Goal: Task Accomplishment & Management: Complete application form

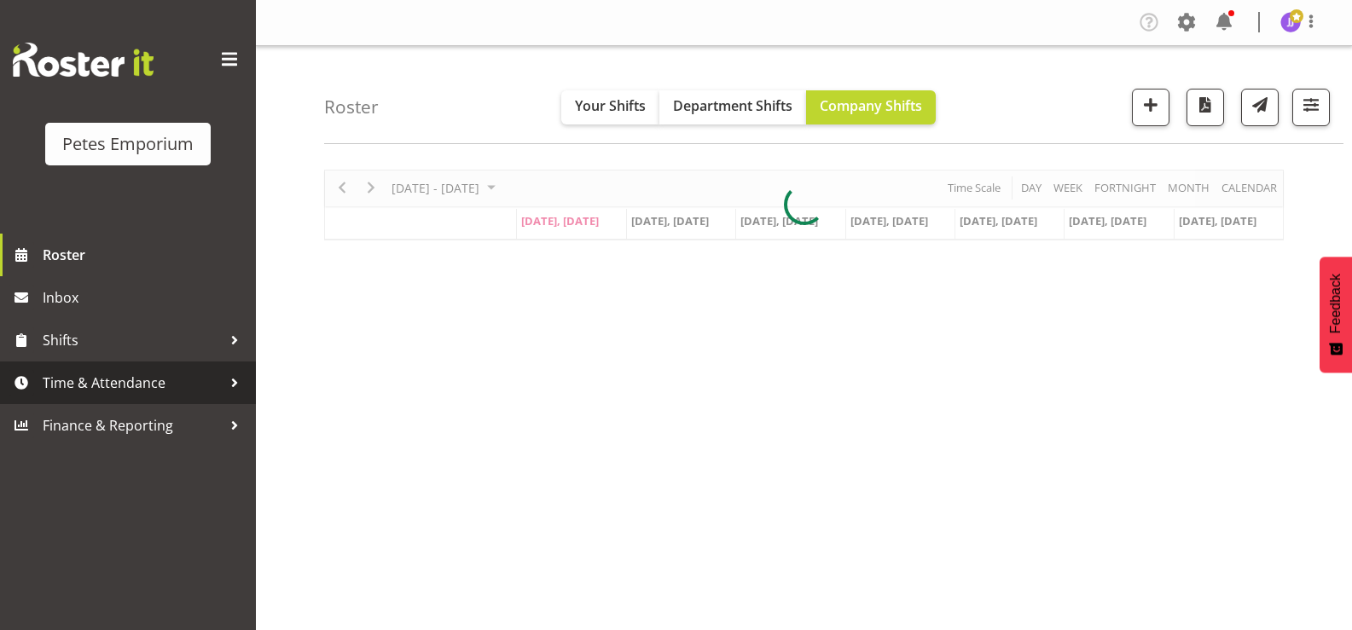
click at [124, 390] on span "Time & Attendance" at bounding box center [132, 383] width 179 height 26
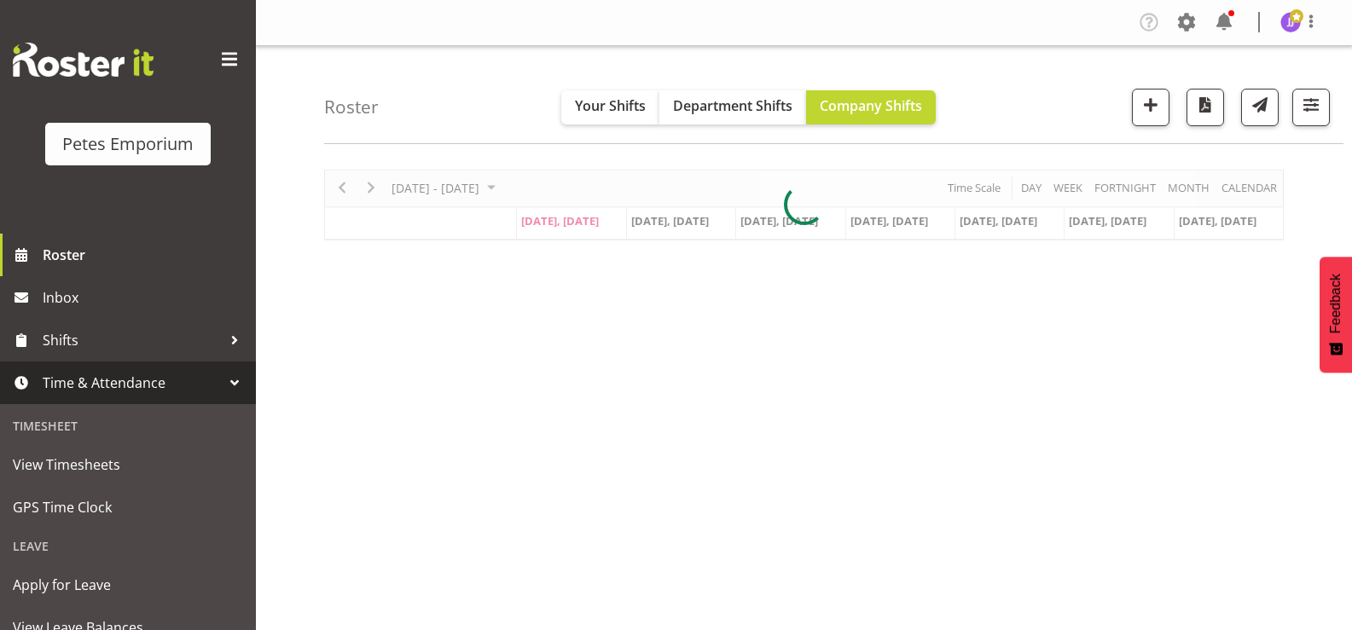
scroll to position [151, 0]
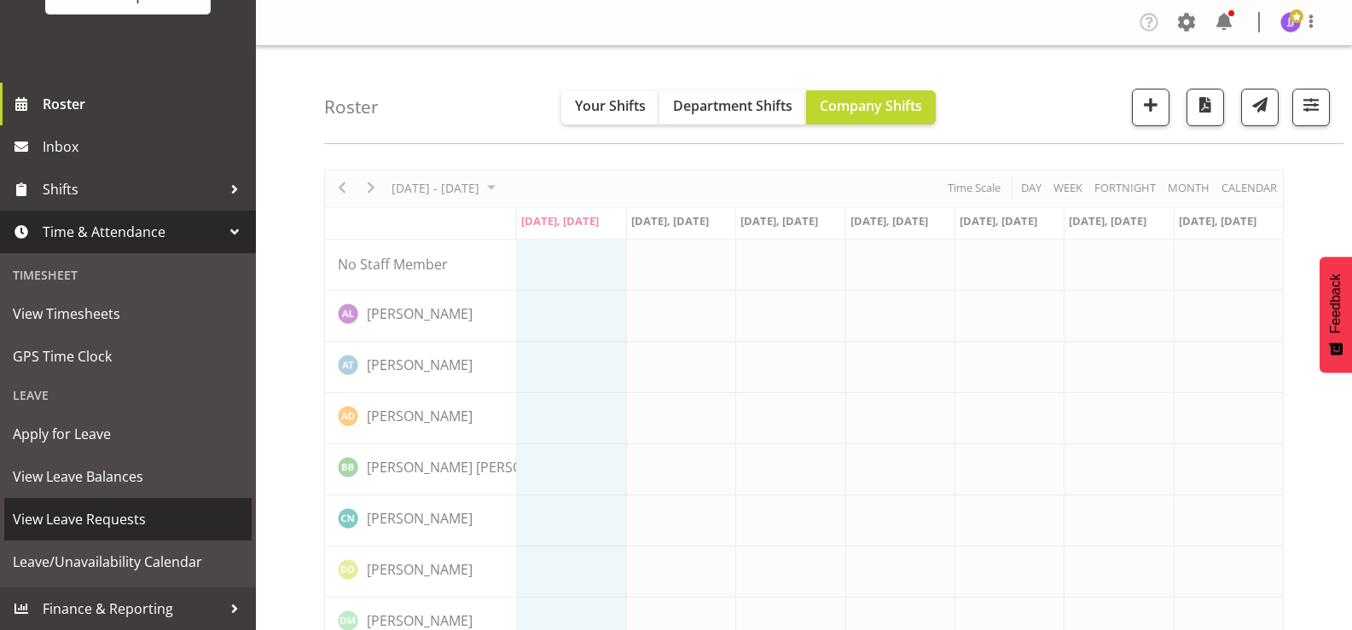
click at [135, 518] on span "View Leave Requests" at bounding box center [128, 519] width 230 height 26
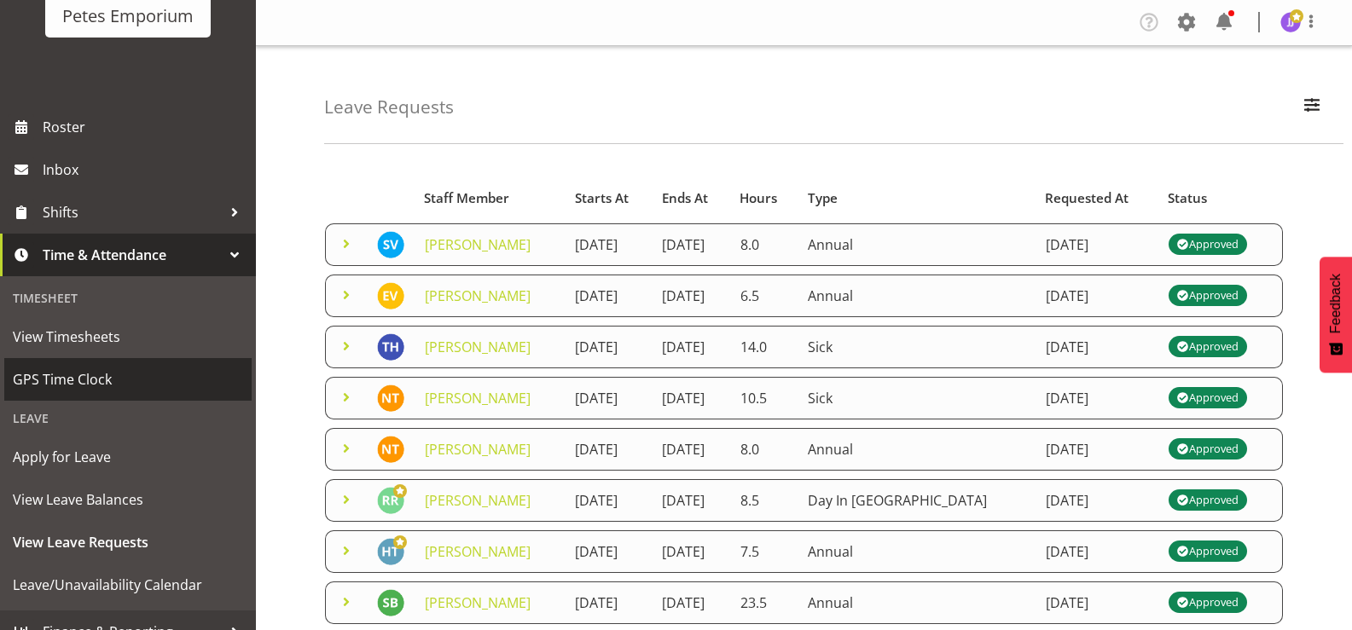
scroll to position [151, 0]
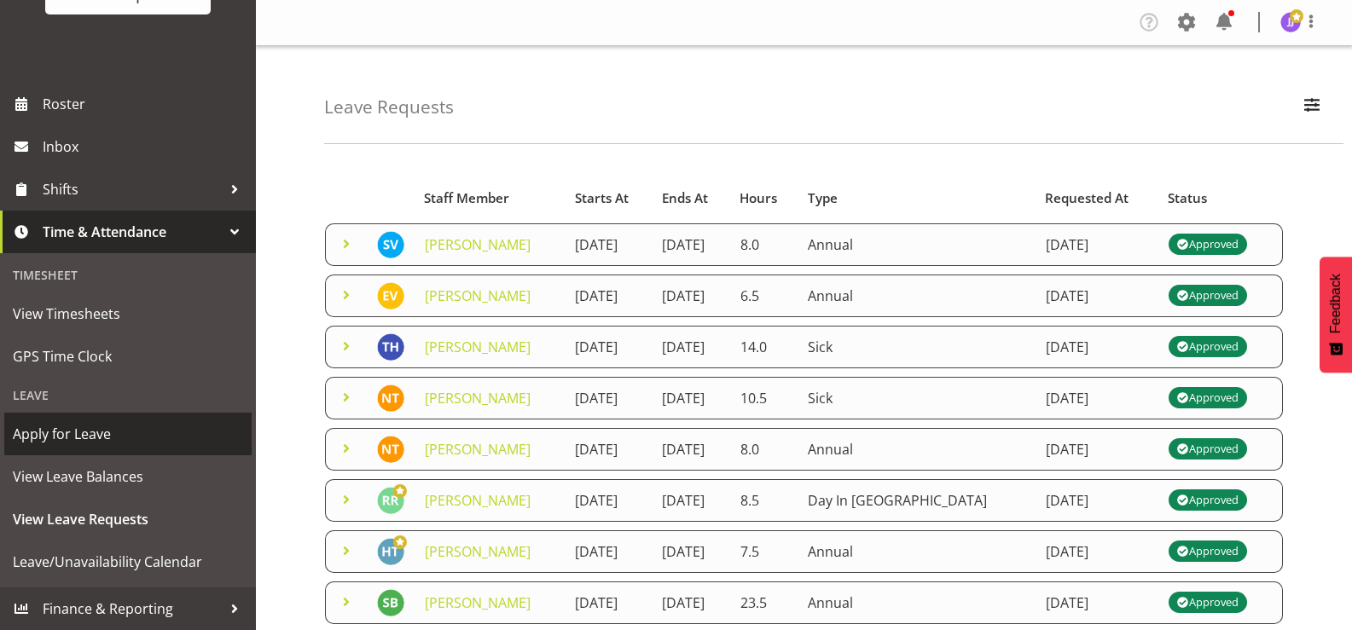
click at [73, 434] on span "Apply for Leave" at bounding box center [128, 434] width 230 height 26
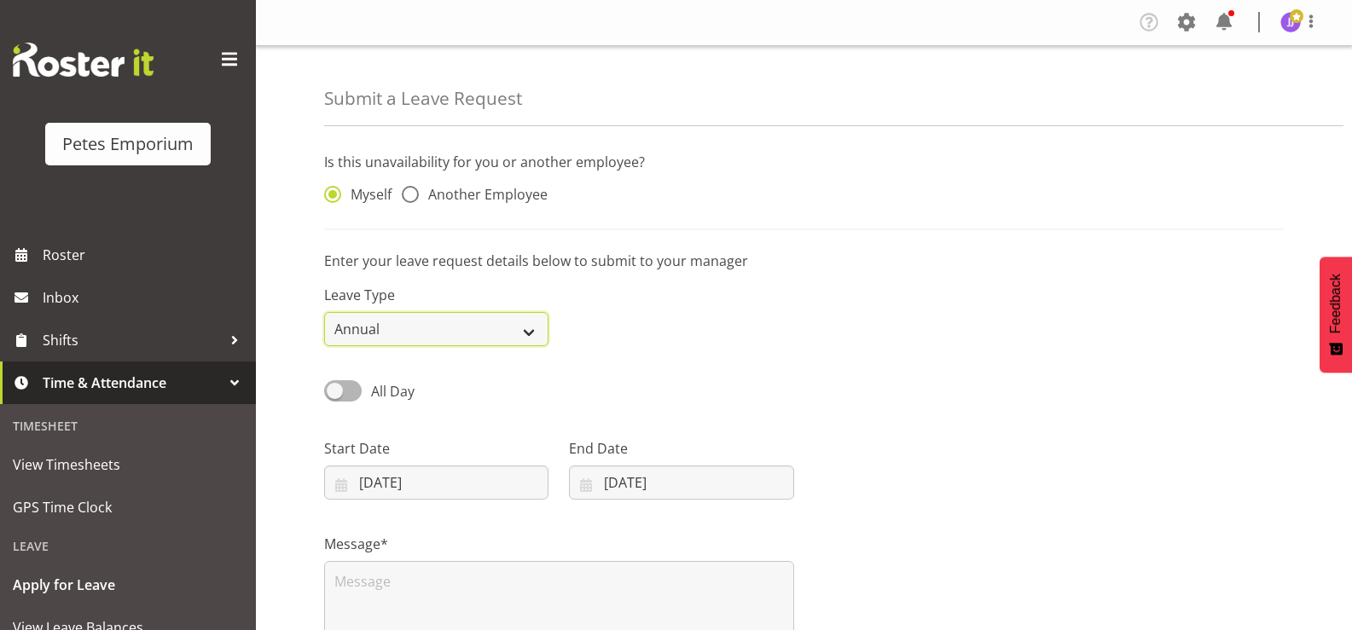
click at [529, 333] on select "Annual Sick Leave Without Pay Bereavement Domestic Violence Parental Jury Servi…" at bounding box center [436, 329] width 224 height 34
select select "Leave Without Pay"
click at [324, 312] on select "Annual Sick Leave Without Pay Bereavement Domestic Violence Parental Jury Servi…" at bounding box center [436, 329] width 224 height 34
click at [337, 387] on span at bounding box center [343, 390] width 38 height 21
click at [335, 387] on input "All Day" at bounding box center [329, 390] width 11 height 11
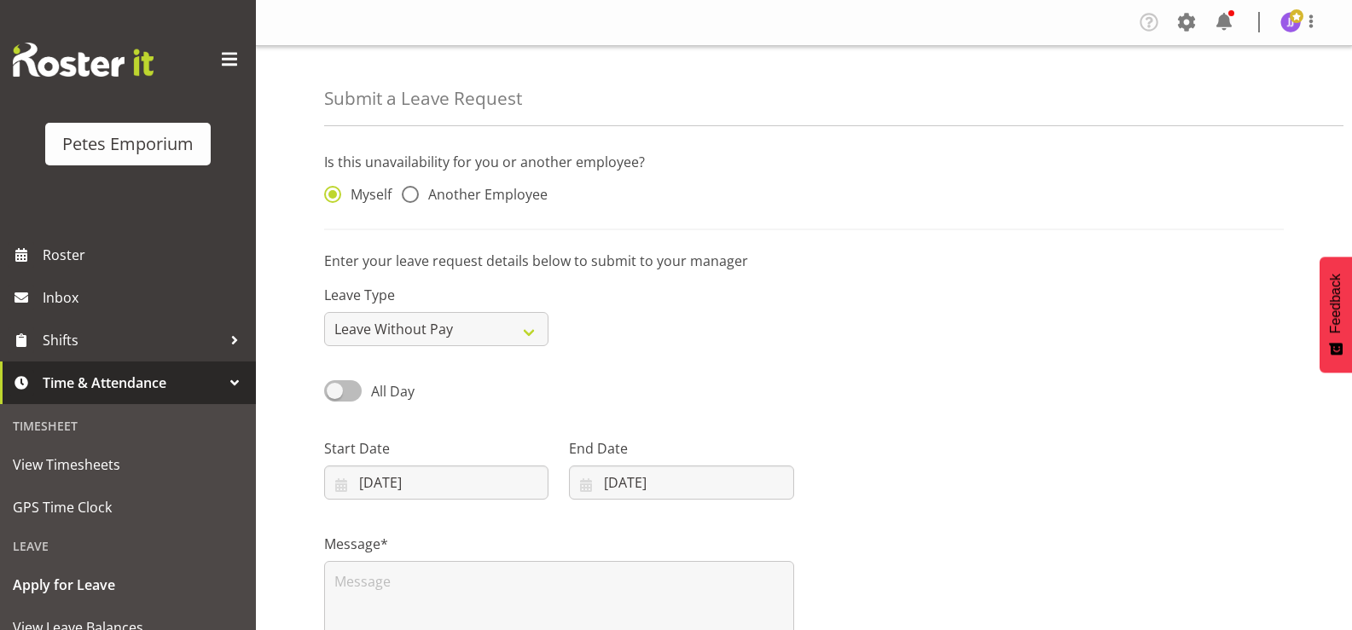
checkbox input "true"
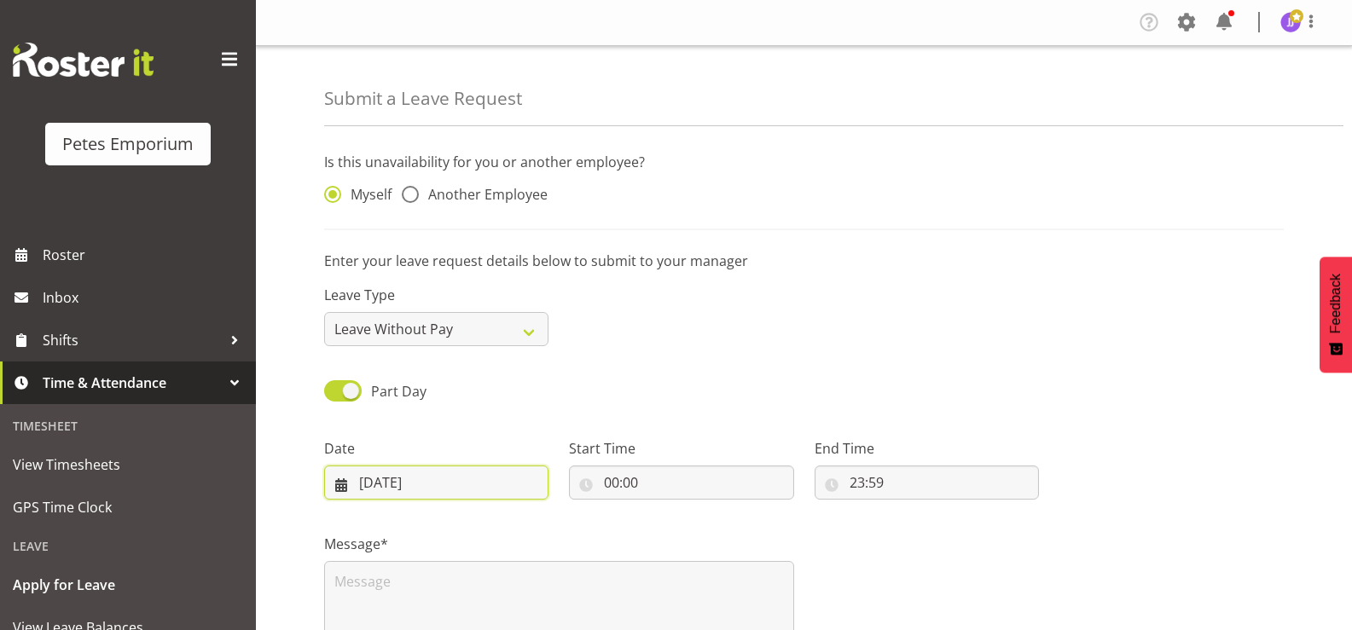
click at [401, 486] on input "18/08/2025" at bounding box center [436, 483] width 224 height 34
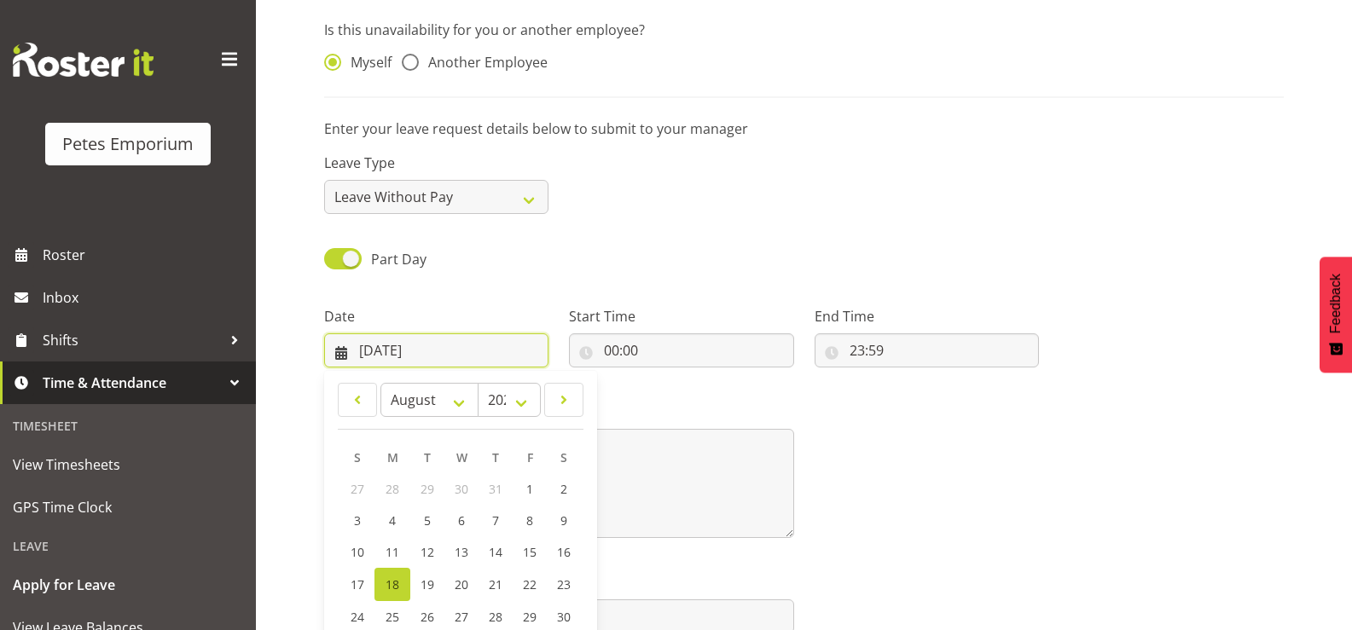
scroll to position [171, 0]
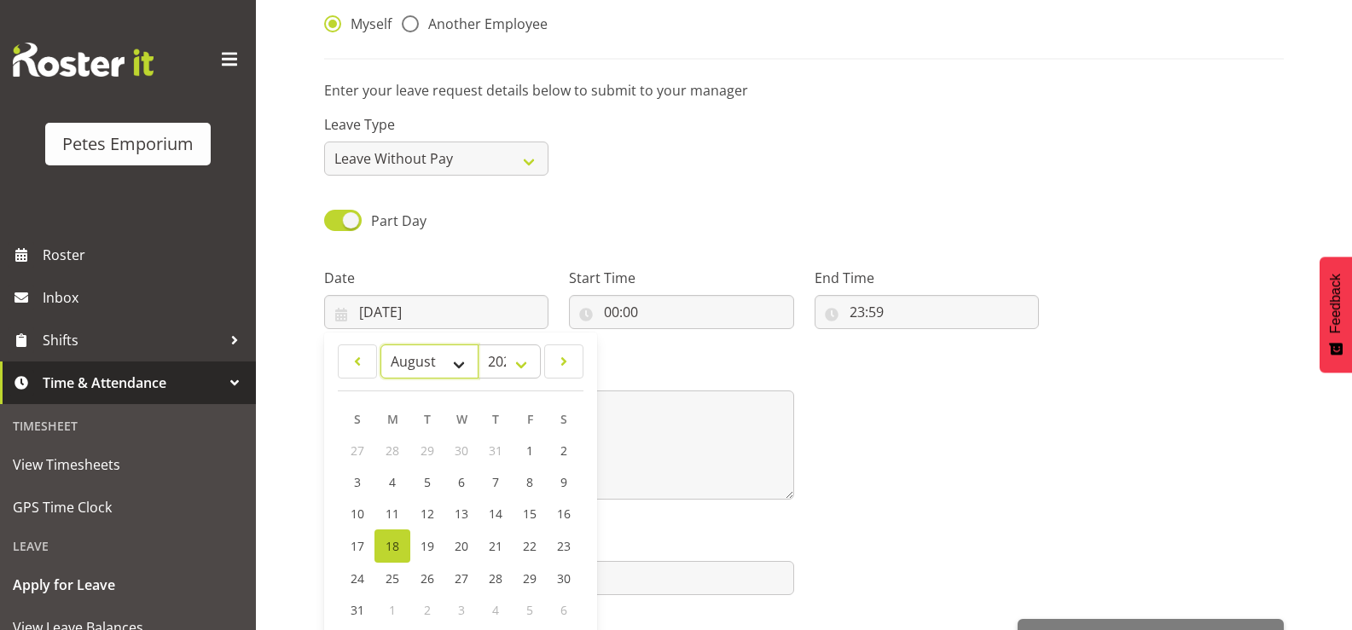
click at [458, 363] on select "January February March April May June July August September October November De…" at bounding box center [429, 361] width 98 height 34
select select "8"
click at [380, 344] on select "January February March April May June July August September October November De…" at bounding box center [429, 361] width 98 height 34
click at [390, 478] on span "8" at bounding box center [392, 482] width 7 height 16
type input "08/09/2025"
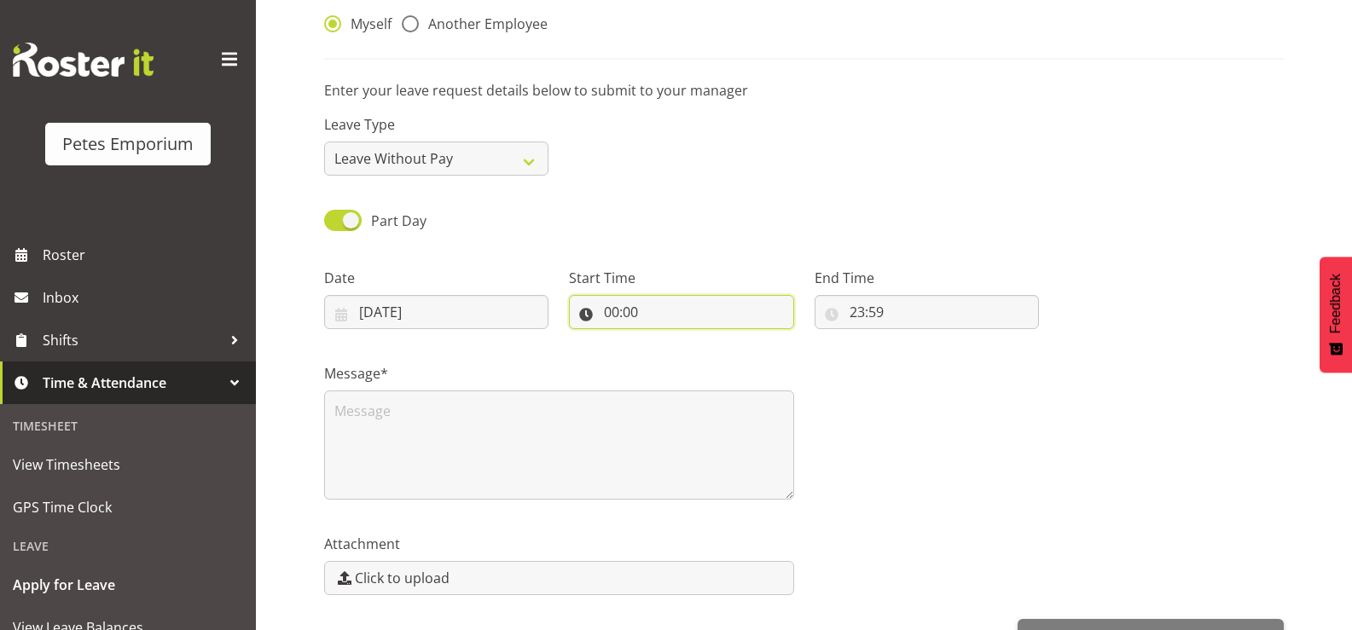
click at [629, 312] on input "00:00" at bounding box center [681, 312] width 224 height 34
click at [680, 356] on select "00 01 02 03 04 05 06 07 08 09 10 11 12 13 14 15 16 17 18 19 20 21 22 23" at bounding box center [685, 356] width 38 height 34
select select "14"
click at [666, 339] on select "00 01 02 03 04 05 06 07 08 09 10 11 12 13 14 15 16 17 18 19 20 21 22 23" at bounding box center [685, 356] width 38 height 34
type input "14:00"
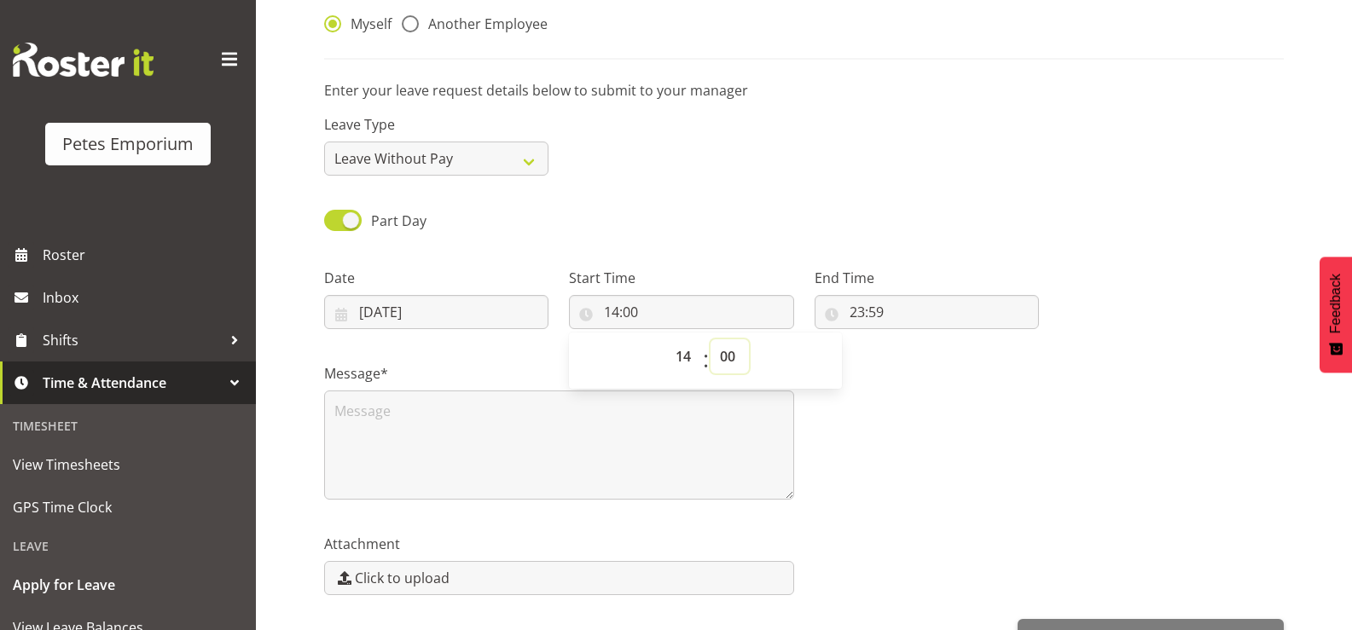
click at [729, 356] on select "00 01 02 03 04 05 06 07 08 09 10 11 12 13 14 15 16 17 18 19 20 21 22 23 24 25 2…" at bounding box center [729, 356] width 38 height 34
select select "30"
click at [710, 339] on select "00 01 02 03 04 05 06 07 08 09 10 11 12 13 14 15 16 17 18 19 20 21 22 23 24 25 2…" at bounding box center [729, 356] width 38 height 34
type input "14:30"
click at [859, 315] on input "23:59" at bounding box center [926, 312] width 224 height 34
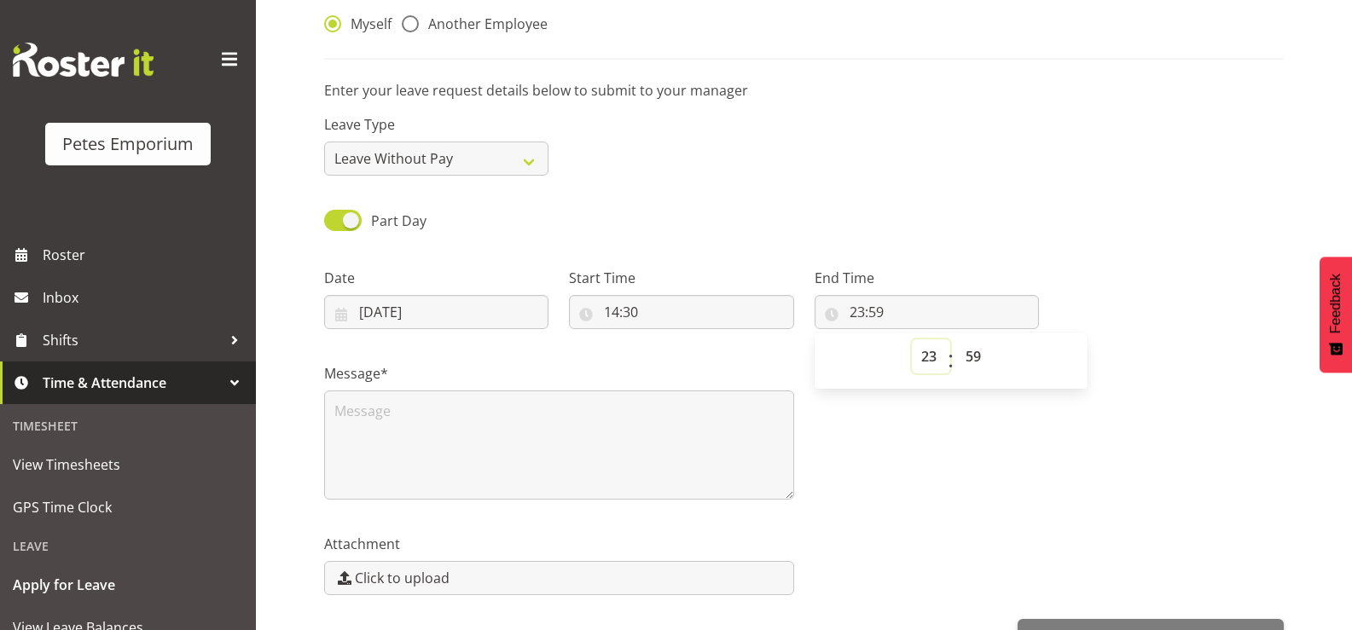
click at [929, 350] on select "00 01 02 03 04 05 06 07 08 09 10 11 12 13 14 15 16 17 18 19 20 21 22 23" at bounding box center [931, 356] width 38 height 34
select select "18"
click at [912, 339] on select "00 01 02 03 04 05 06 07 08 09 10 11 12 13 14 15 16 17 18 19 20 21 22 23" at bounding box center [931, 356] width 38 height 34
type input "18:59"
click at [973, 353] on select "00 01 02 03 04 05 06 07 08 09 10 11 12 13 14 15 16 17 18 19 20 21 22 23 24 25 2…" at bounding box center [975, 356] width 38 height 34
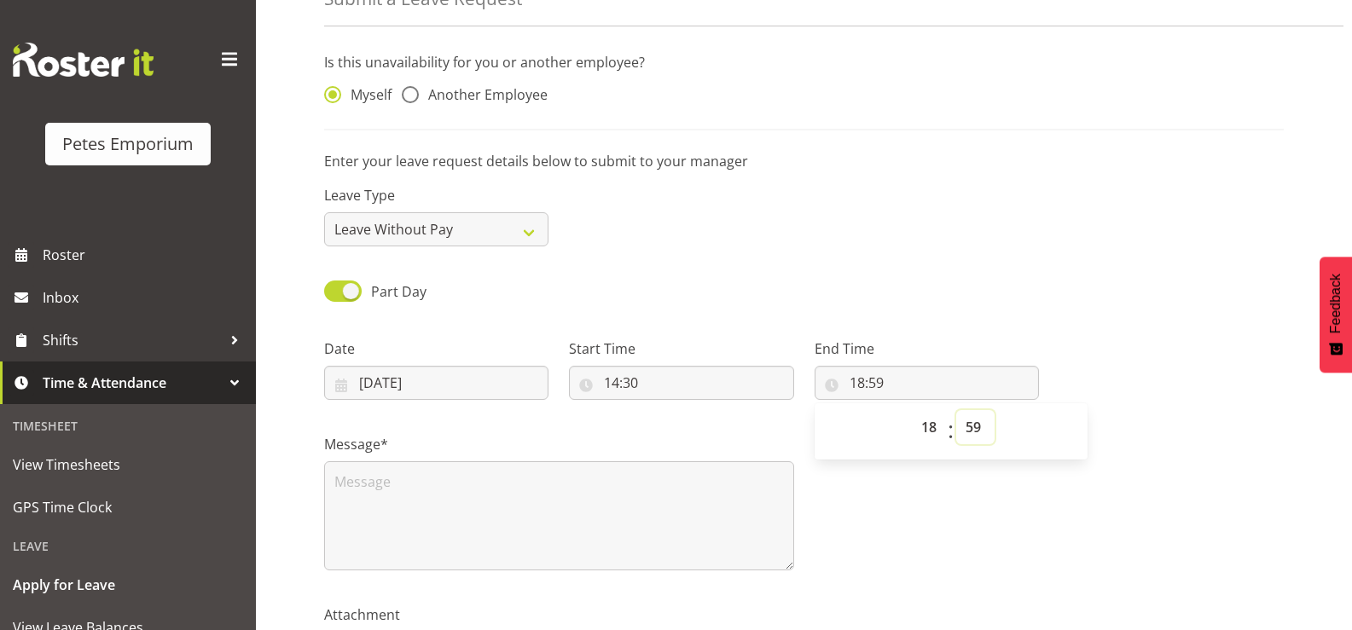
scroll to position [0, 0]
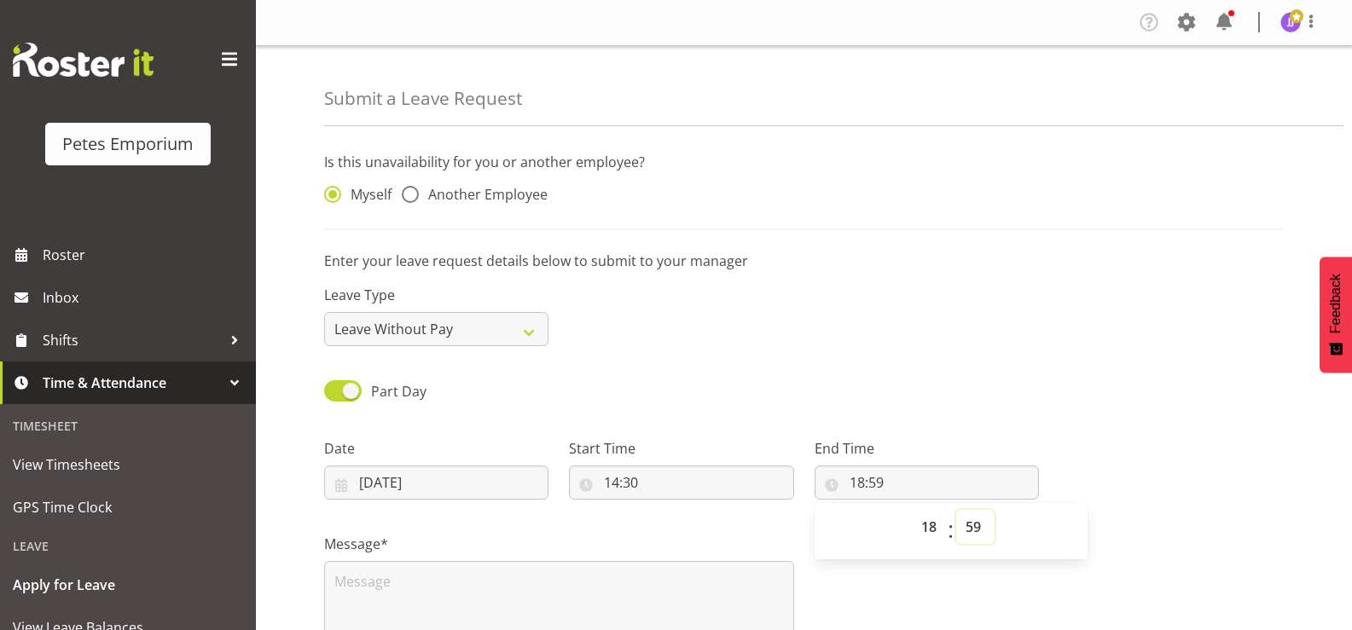
click at [977, 529] on select "00 01 02 03 04 05 06 07 08 09 10 11 12 13 14 15 16 17 18 19 20 21 22 23 24 25 2…" at bounding box center [975, 527] width 38 height 34
select select "0"
click at [956, 510] on select "00 01 02 03 04 05 06 07 08 09 10 11 12 13 14 15 16 17 18 19 20 21 22 23 24 25 2…" at bounding box center [975, 527] width 38 height 34
type input "18:00"
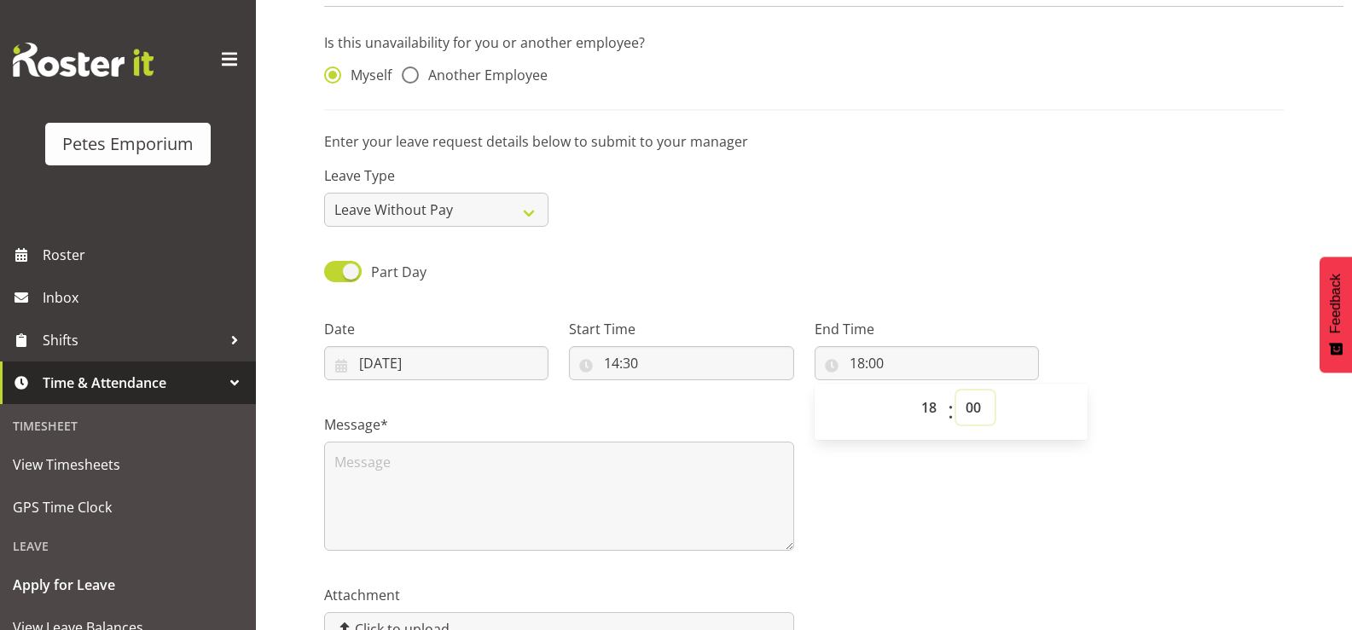
scroll to position [171, 0]
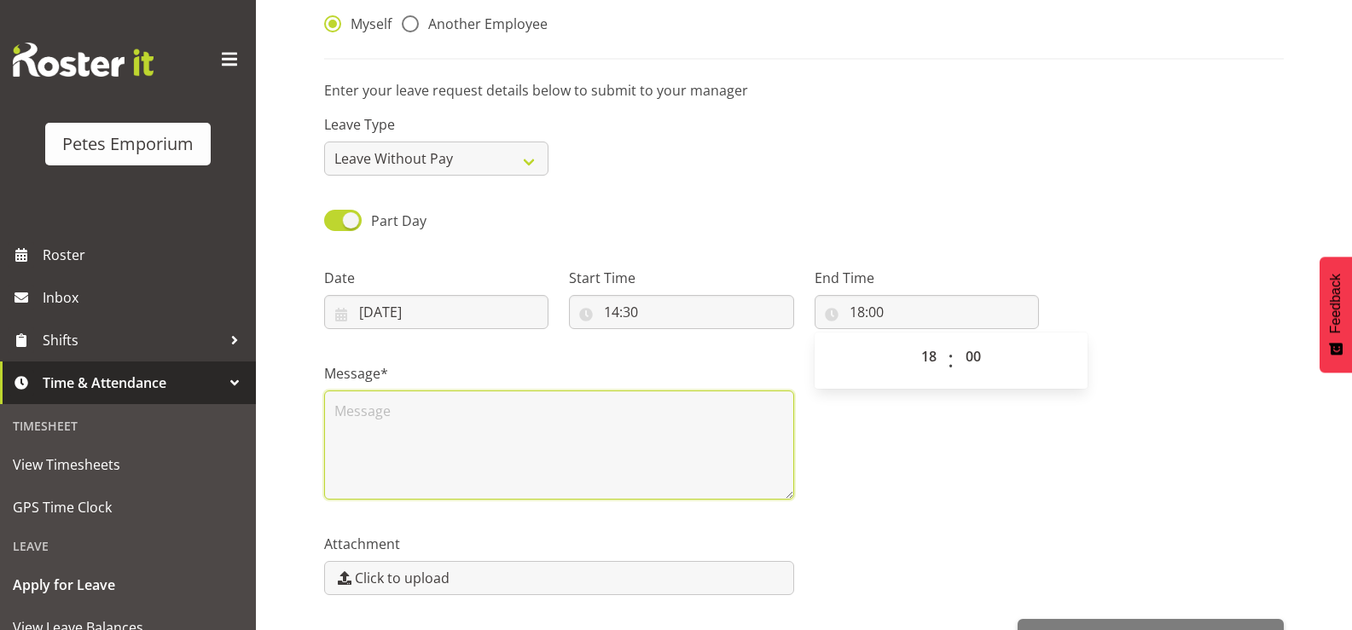
click at [355, 433] on textarea at bounding box center [559, 445] width 470 height 109
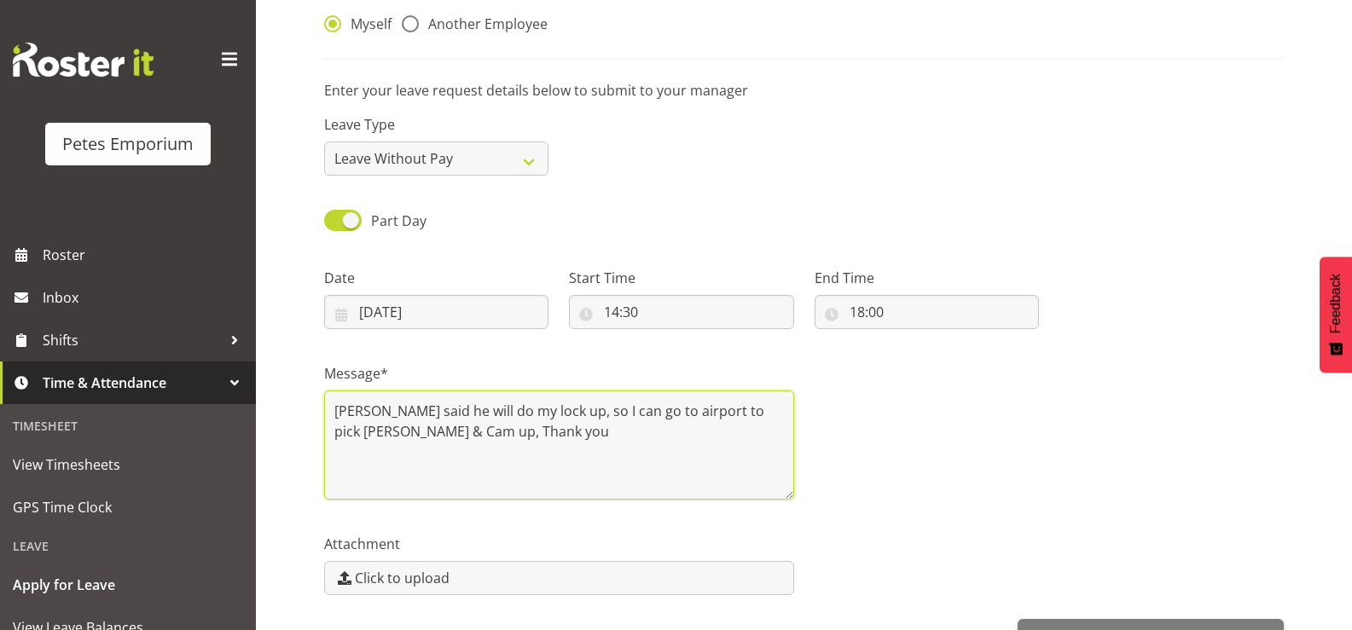
click at [394, 470] on textarea "Dave said he will do my lock up, so I can go to airport to pick Dayna & Cam up,…" at bounding box center [559, 445] width 470 height 109
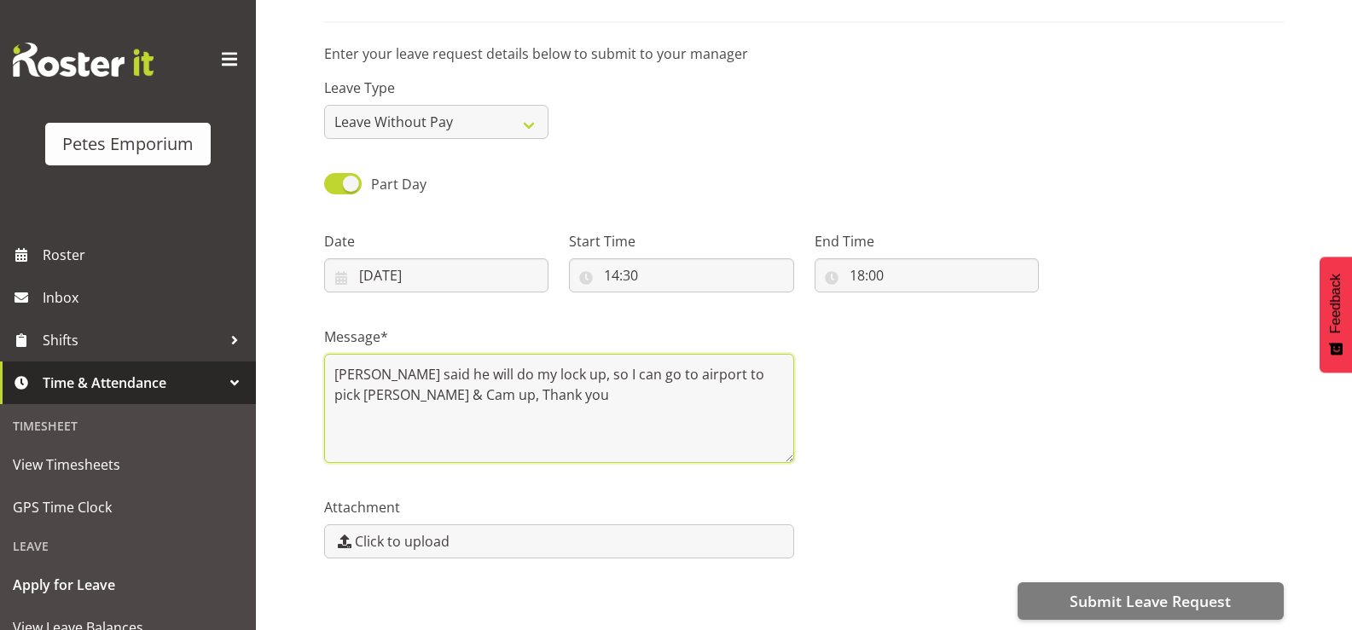
scroll to position [223, 0]
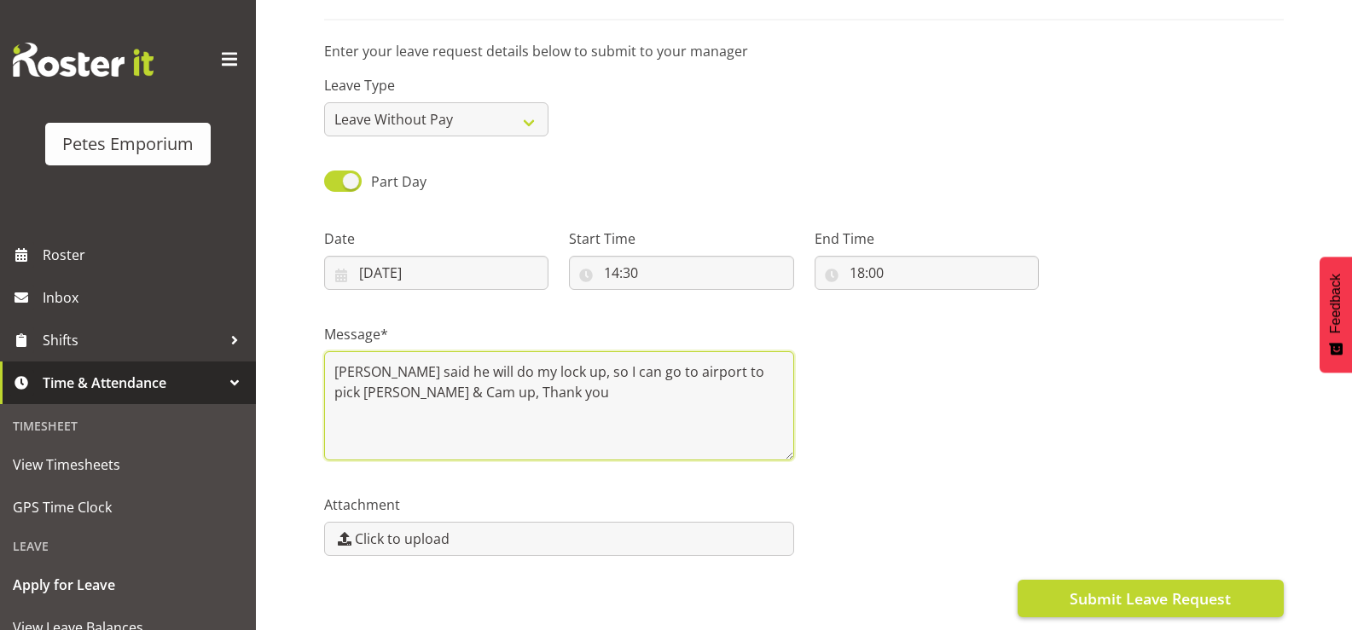
type textarea "Dave said he will do my lock up, so I can go to airport to pick Dayna & Cam up,…"
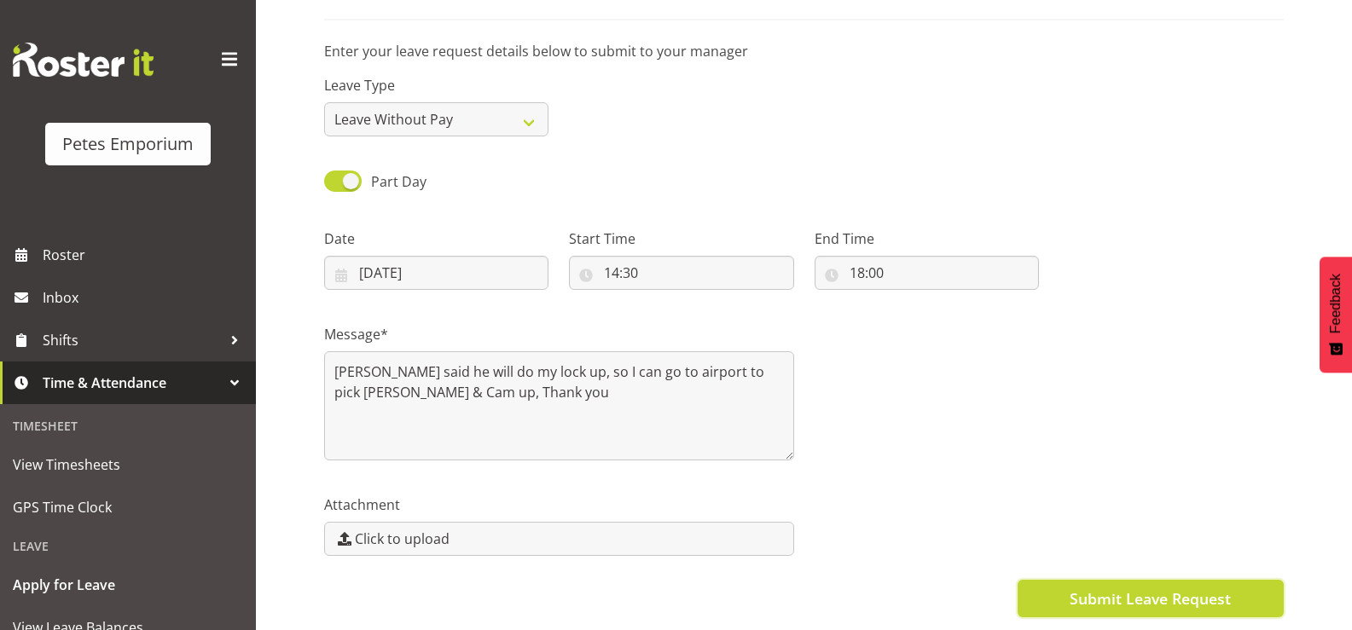
click at [1241, 582] on button "Submit Leave Request" at bounding box center [1150, 599] width 266 height 38
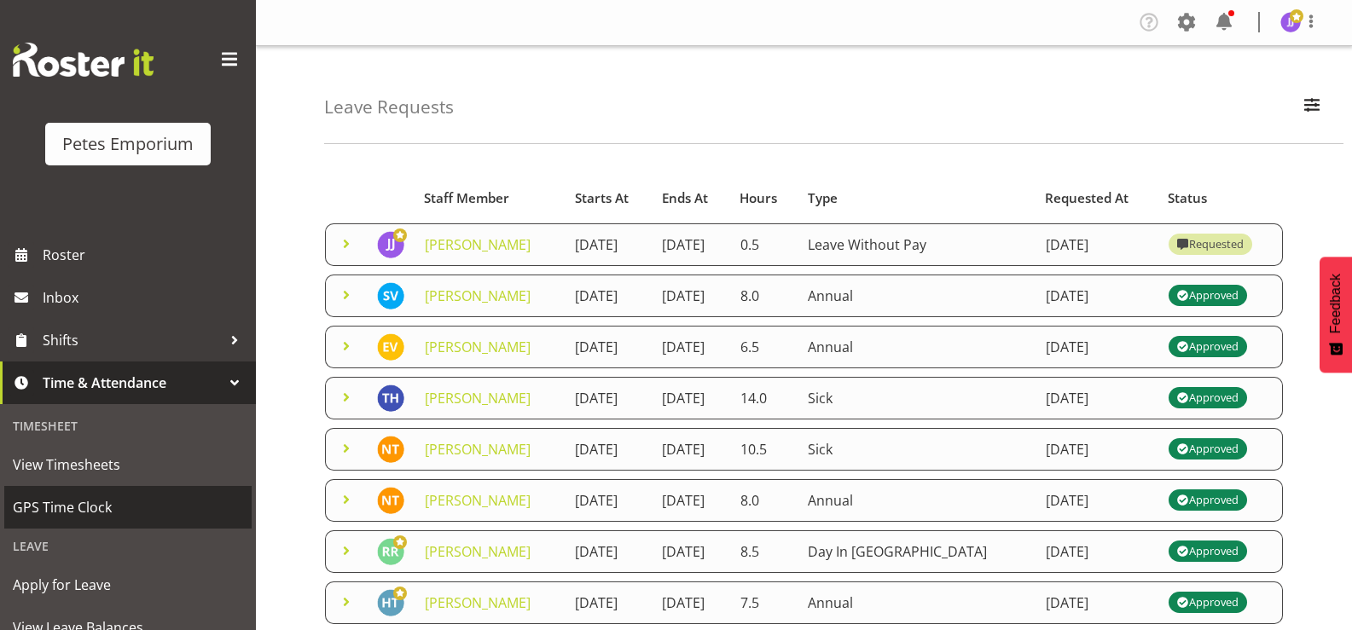
click at [56, 512] on span "GPS Time Clock" at bounding box center [128, 508] width 230 height 26
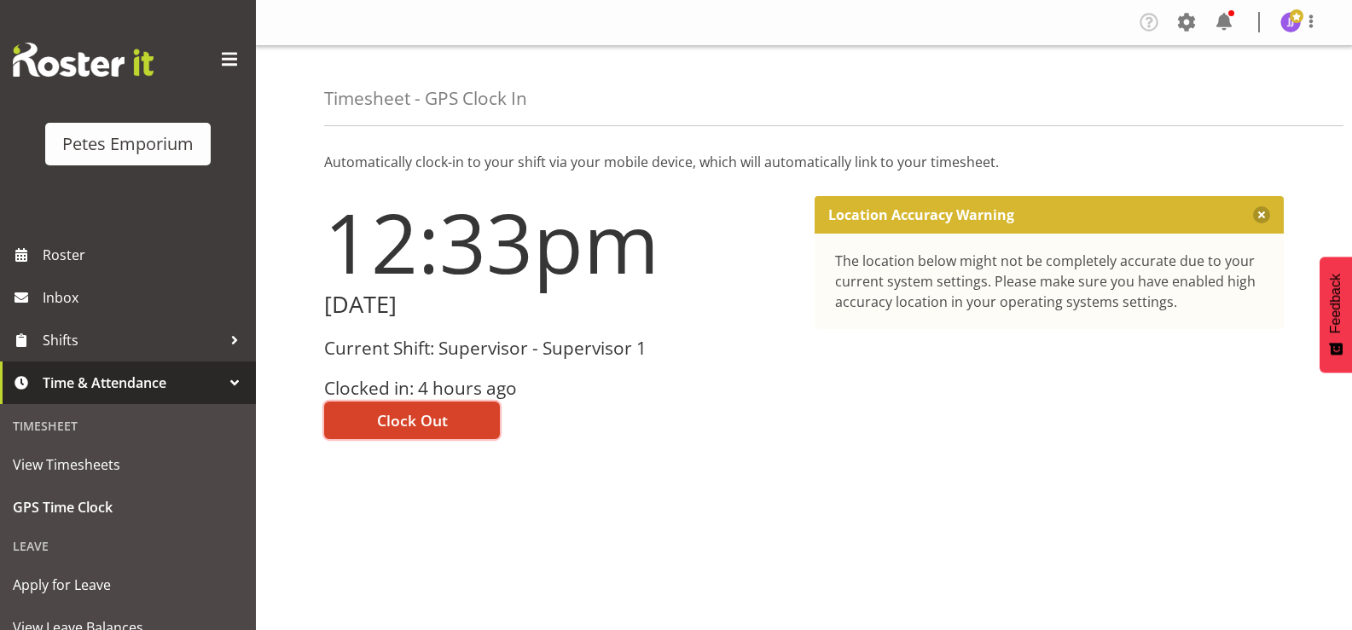
click at [348, 422] on button "Clock Out" at bounding box center [412, 421] width 176 height 38
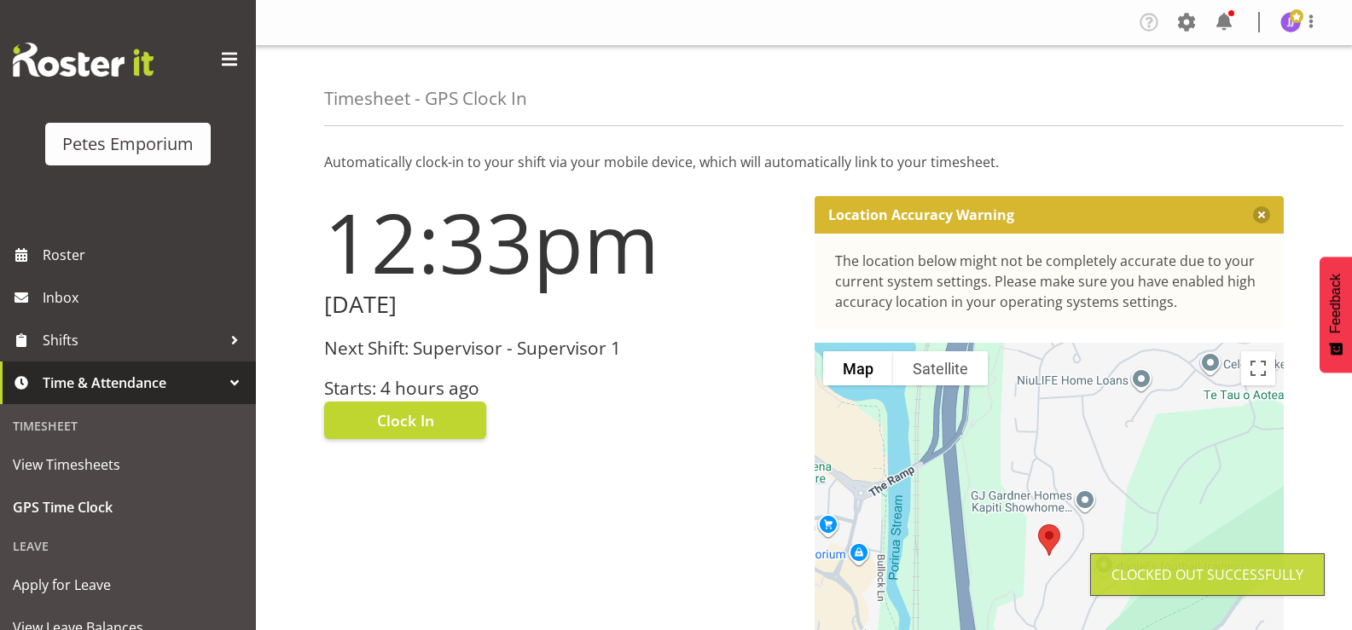
click at [1291, 26] on img at bounding box center [1290, 22] width 20 height 20
click at [1236, 97] on link "Log Out" at bounding box center [1239, 89] width 164 height 31
